Goal: Check status: Check status

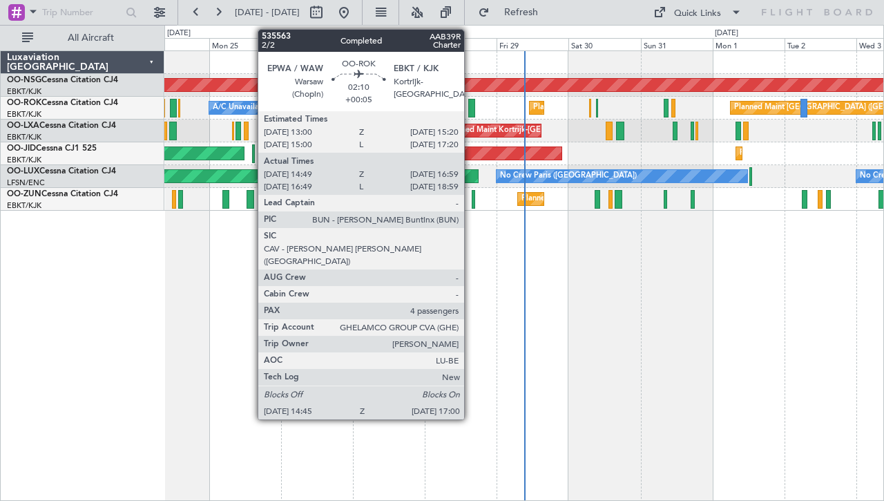
click at [470, 108] on div at bounding box center [471, 108] width 7 height 19
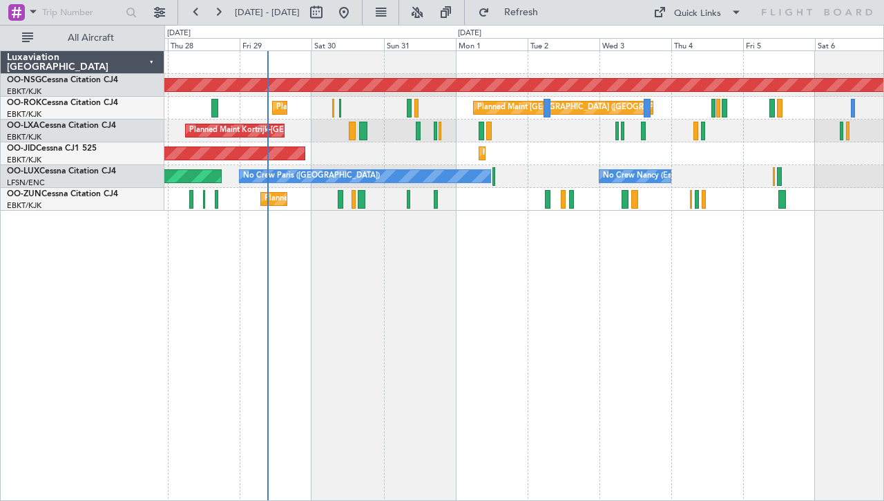
click at [457, 293] on div "Planned Maint [GEOGRAPHIC_DATA] ([GEOGRAPHIC_DATA]) Planned Maint [GEOGRAPHIC_D…" at bounding box center [524, 275] width 720 height 450
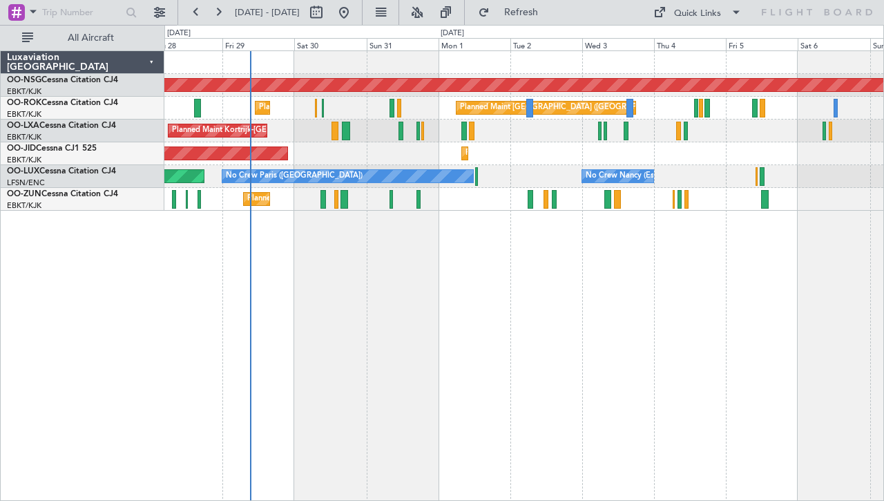
click at [459, 156] on div "AOG Maint Kortrijk-[GEOGRAPHIC_DATA] Planned Maint [GEOGRAPHIC_DATA]-[GEOGRAPHI…" at bounding box center [523, 153] width 719 height 23
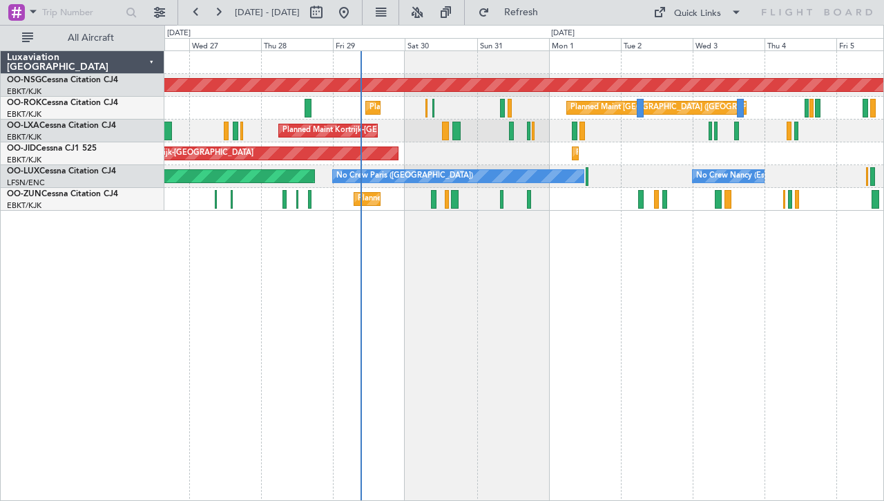
click at [473, 162] on div "AOG Maint Kortrijk-[GEOGRAPHIC_DATA] Planned Maint [GEOGRAPHIC_DATA]-[GEOGRAPHI…" at bounding box center [523, 153] width 719 height 23
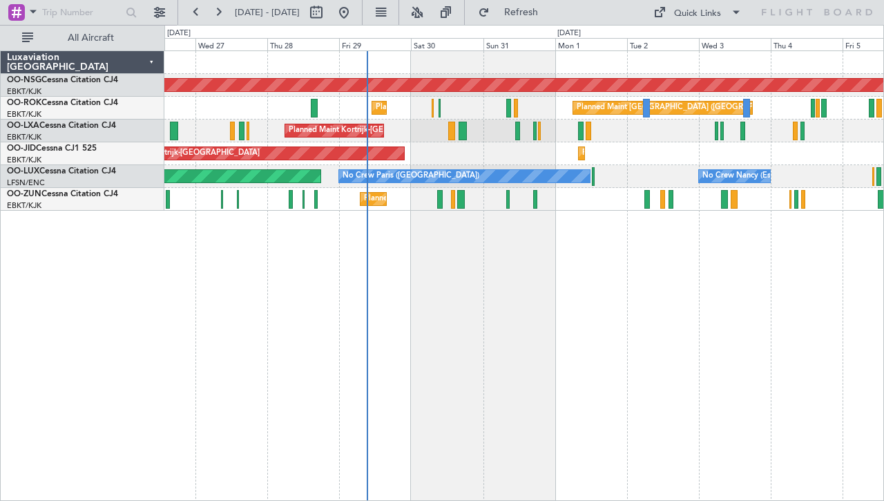
click at [549, 140] on div "Planned Maint Kortrijk-[GEOGRAPHIC_DATA]" at bounding box center [523, 131] width 719 height 23
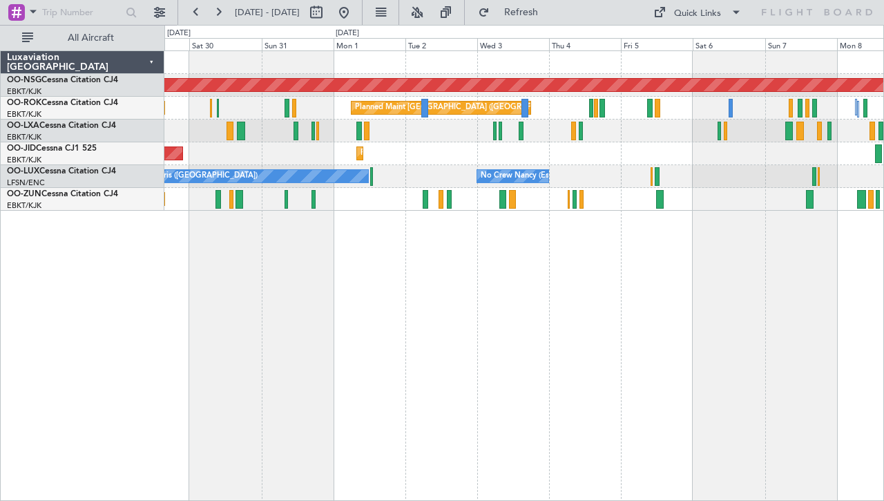
click at [558, 167] on div "No Crew Paris ([GEOGRAPHIC_DATA]) No Crew [PERSON_NAME] ([PERSON_NAME]) Planned…" at bounding box center [523, 176] width 719 height 23
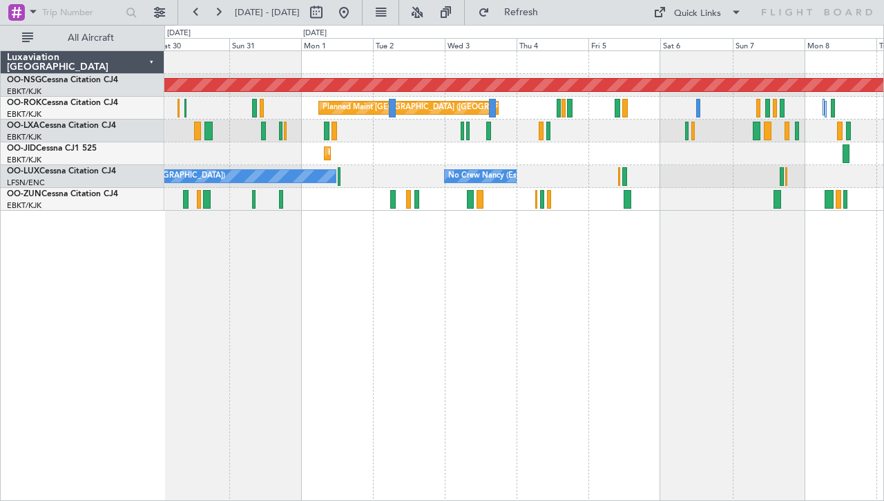
click at [627, 181] on div "No Crew Paris ([GEOGRAPHIC_DATA]) No Crew [PERSON_NAME] ([PERSON_NAME]) Planned…" at bounding box center [523, 176] width 719 height 23
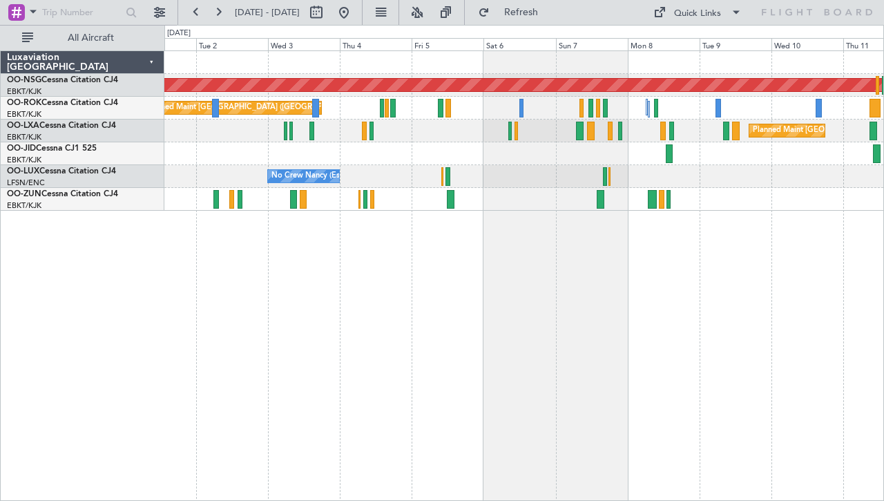
click at [447, 168] on div "No Crew [PERSON_NAME] ([PERSON_NAME]) No Crew [GEOGRAPHIC_DATA] ([GEOGRAPHIC_DA…" at bounding box center [523, 176] width 719 height 23
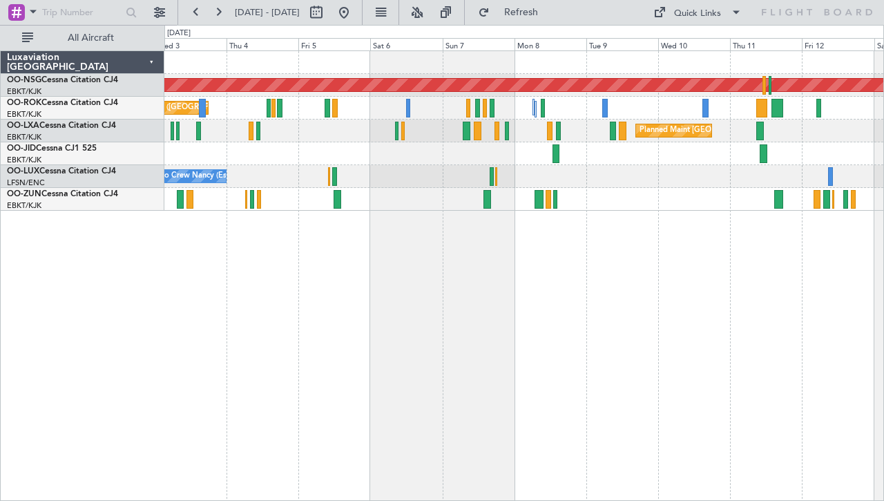
click at [685, 227] on div "Planned Maint [GEOGRAPHIC_DATA] ([GEOGRAPHIC_DATA]) Planned Maint [GEOGRAPHIC_D…" at bounding box center [524, 275] width 720 height 450
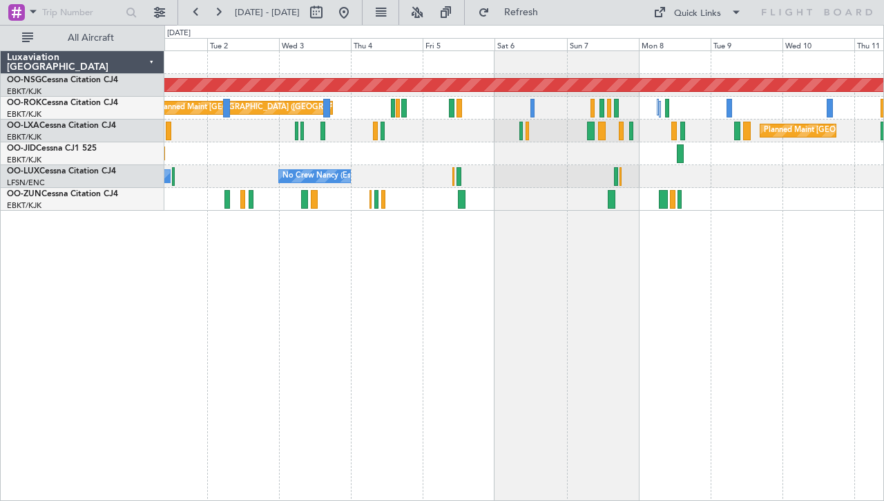
click at [408, 143] on div "Planned Maint [GEOGRAPHIC_DATA] ([GEOGRAPHIC_DATA]) Planned Maint [GEOGRAPHIC_D…" at bounding box center [523, 131] width 719 height 160
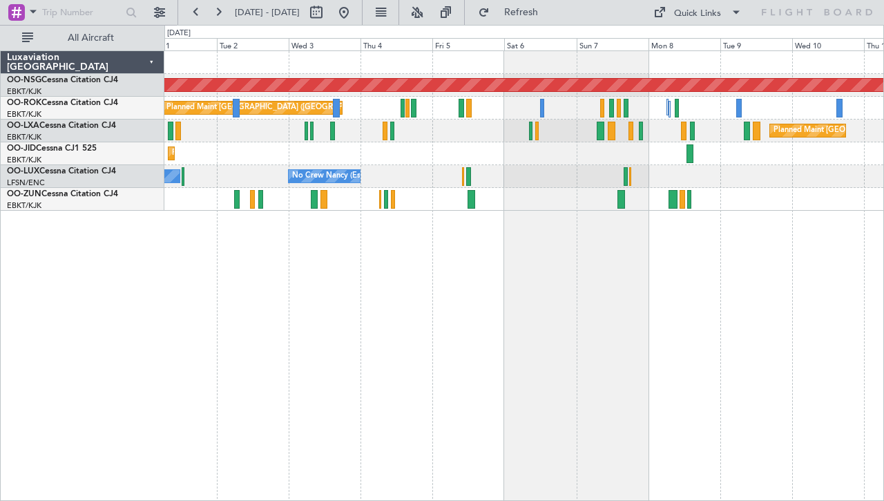
click at [462, 149] on div "Planned Maint Kortrijk-[GEOGRAPHIC_DATA] AOG Maint [GEOGRAPHIC_DATA]-[GEOGRAPHI…" at bounding box center [523, 153] width 719 height 23
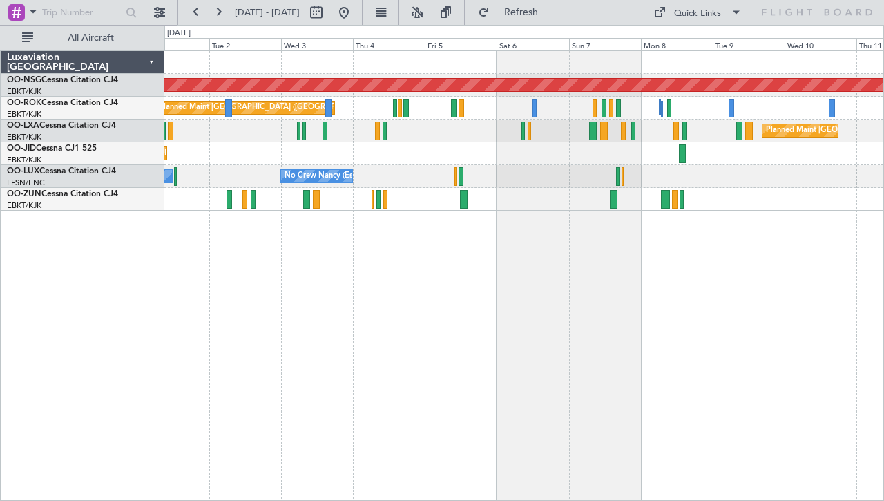
click at [374, 157] on div "Planned Maint Kortrijk-[GEOGRAPHIC_DATA] AOG Maint [GEOGRAPHIC_DATA]-[GEOGRAPHI…" at bounding box center [523, 153] width 719 height 23
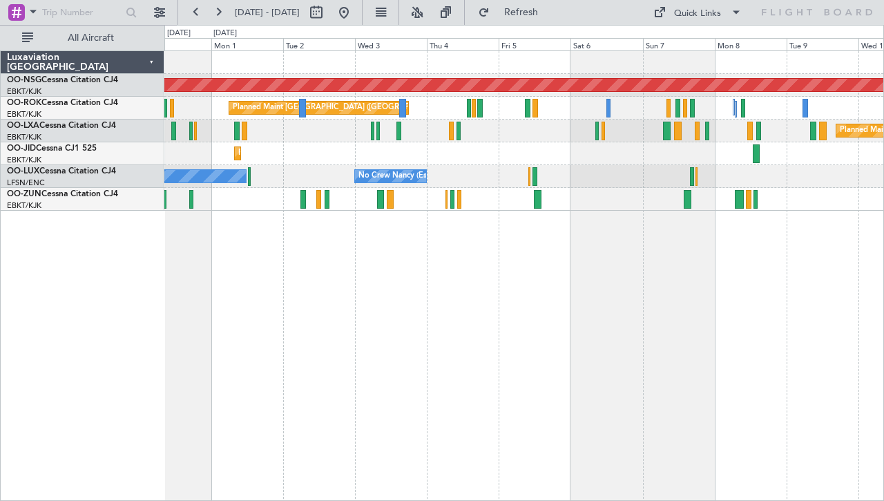
click at [365, 149] on div "Planned Maint Kortrijk-[GEOGRAPHIC_DATA] AOG Maint [GEOGRAPHIC_DATA]-[GEOGRAPHI…" at bounding box center [523, 153] width 719 height 23
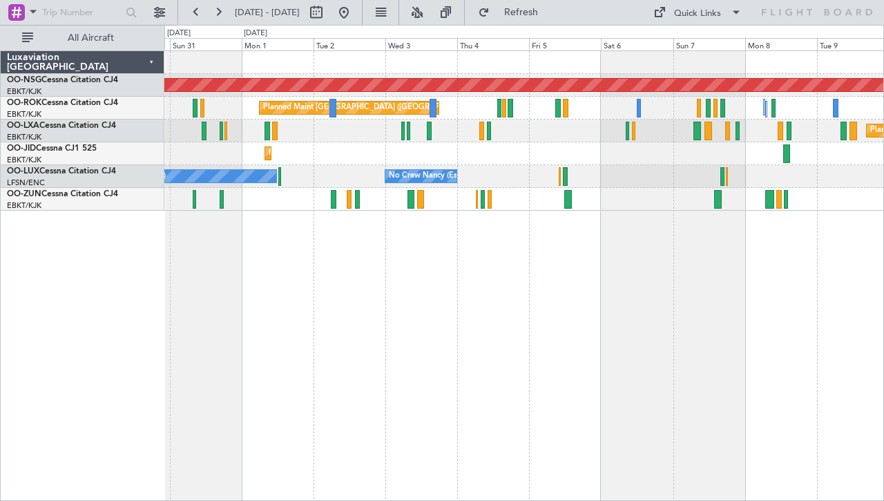
click at [370, 240] on div "Planned Maint [GEOGRAPHIC_DATA] ([GEOGRAPHIC_DATA]) Planned Maint [GEOGRAPHIC_D…" at bounding box center [524, 275] width 720 height 450
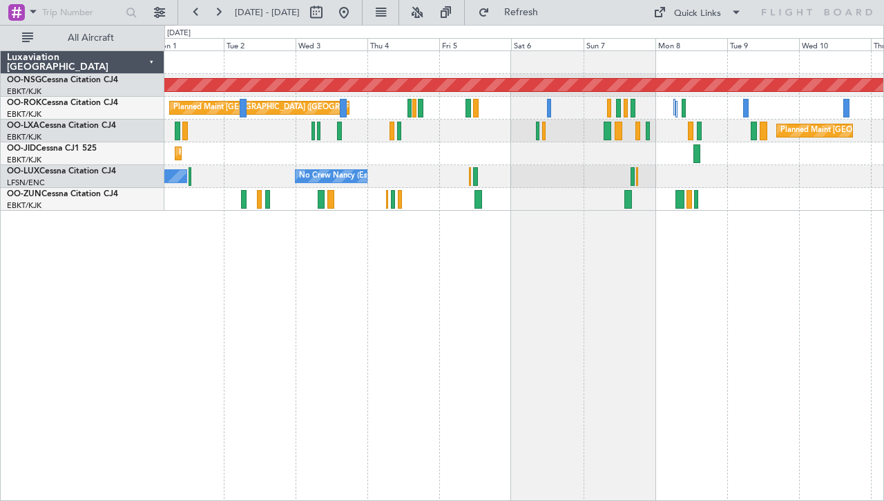
click at [309, 230] on div "Planned Maint [GEOGRAPHIC_DATA] ([GEOGRAPHIC_DATA]) Planned Maint [GEOGRAPHIC_D…" at bounding box center [524, 275] width 720 height 450
